Goal: Task Accomplishment & Management: Manage account settings

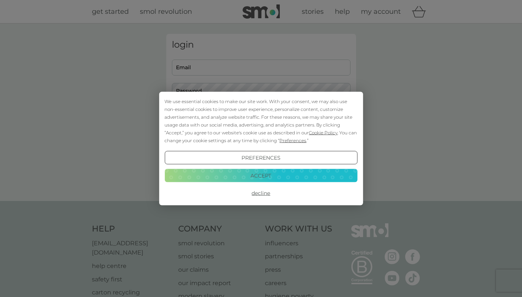
click at [256, 192] on button "Decline" at bounding box center [260, 192] width 193 height 13
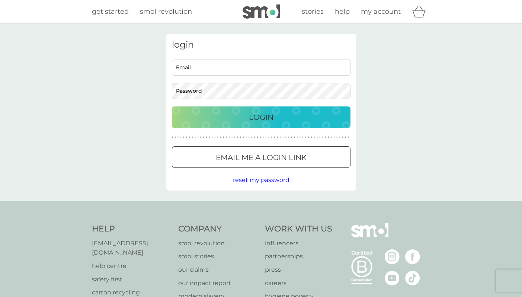
click at [209, 69] on input "Email" at bounding box center [261, 67] width 178 height 16
click at [213, 68] on input "annie@hillandcohome.co.uk" at bounding box center [261, 67] width 178 height 16
type input "annabelhill@aol.co.uk"
click at [245, 112] on div "Login" at bounding box center [261, 117] width 164 height 12
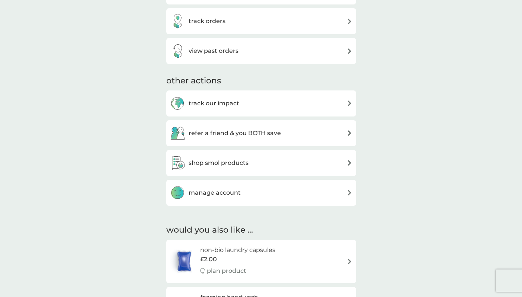
scroll to position [206, 0]
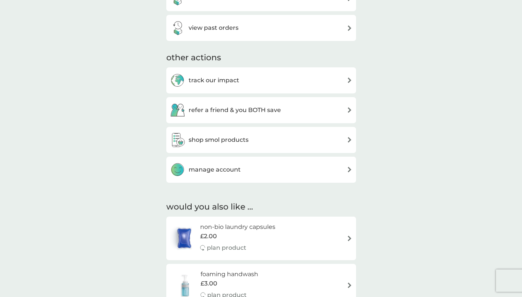
click at [239, 170] on h3 "manage account" at bounding box center [215, 170] width 52 height 10
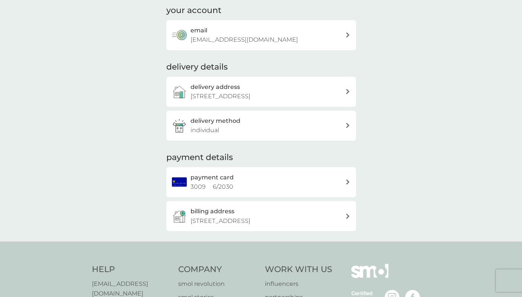
scroll to position [52, 0]
click at [344, 189] on div "payment card 3009 6 / 2030" at bounding box center [267, 180] width 155 height 19
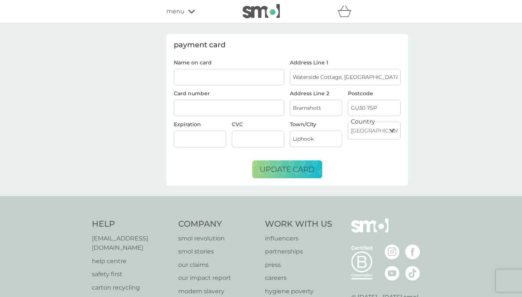
click at [142, 158] on div "payment card Name on card Card number Expiration CVC Address Line 1 Waterside C…" at bounding box center [261, 109] width 522 height 173
click at [178, 16] on span "menu" at bounding box center [175, 12] width 18 height 10
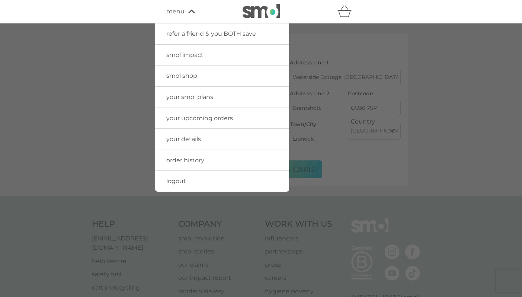
click at [193, 101] on link "your smol plans" at bounding box center [222, 97] width 134 height 21
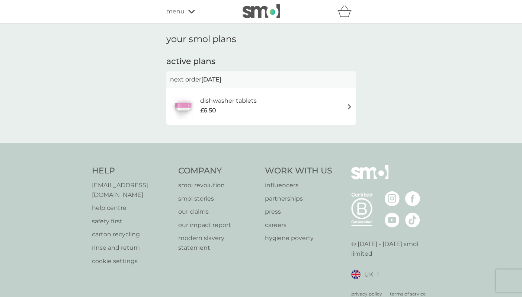
click at [347, 104] on img at bounding box center [350, 107] width 6 height 6
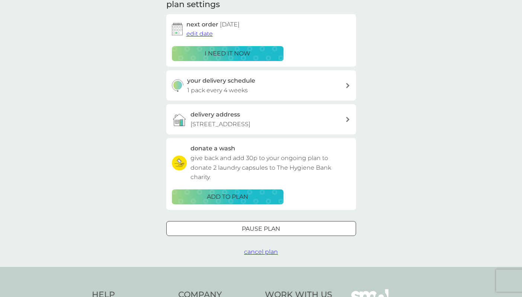
scroll to position [112, 0]
click at [267, 255] on span "cancel plan" at bounding box center [261, 251] width 34 height 7
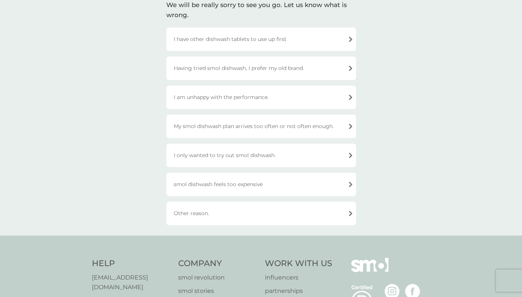
scroll to position [61, 0]
click at [207, 209] on div "Other reason." at bounding box center [261, 212] width 190 height 23
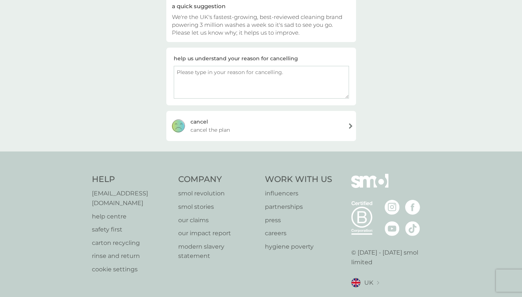
scroll to position [55, 0]
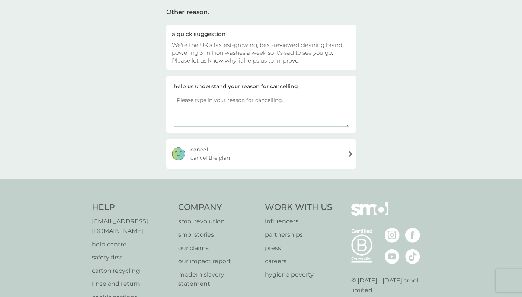
click at [183, 108] on textarea at bounding box center [261, 110] width 175 height 33
type textarea "Didnt realise I had signed up for this."
click at [348, 149] on div "cancel cancel the plan" at bounding box center [261, 154] width 190 height 30
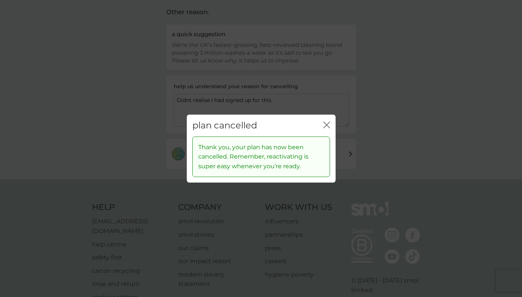
click at [328, 125] on icon "close" at bounding box center [326, 125] width 7 height 7
